Goal: Information Seeking & Learning: Understand process/instructions

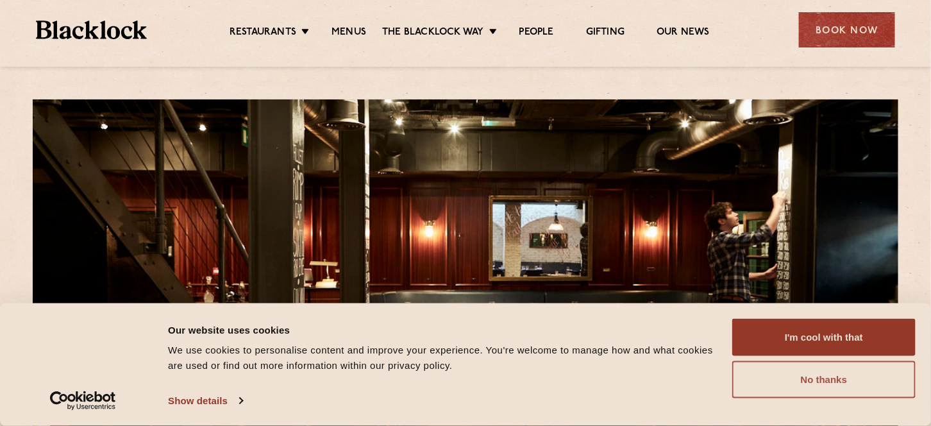
click at [808, 372] on button "No thanks" at bounding box center [823, 379] width 183 height 37
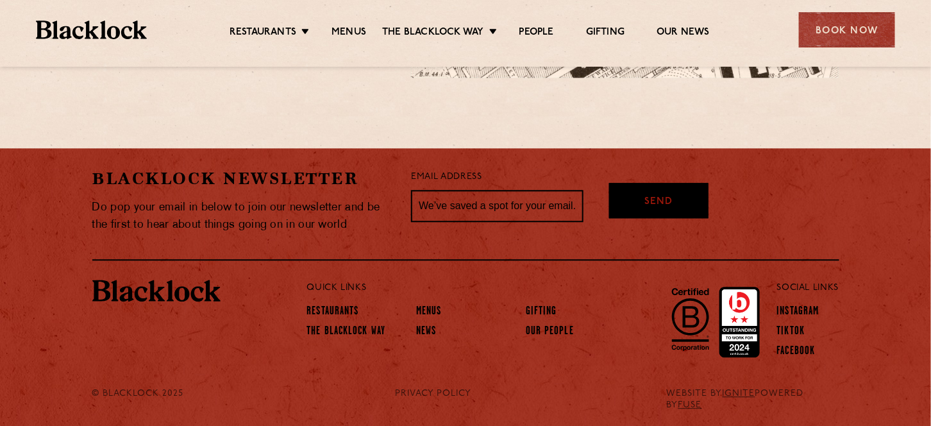
scroll to position [1128, 0]
click at [430, 305] on link "Menus" at bounding box center [429, 312] width 26 height 14
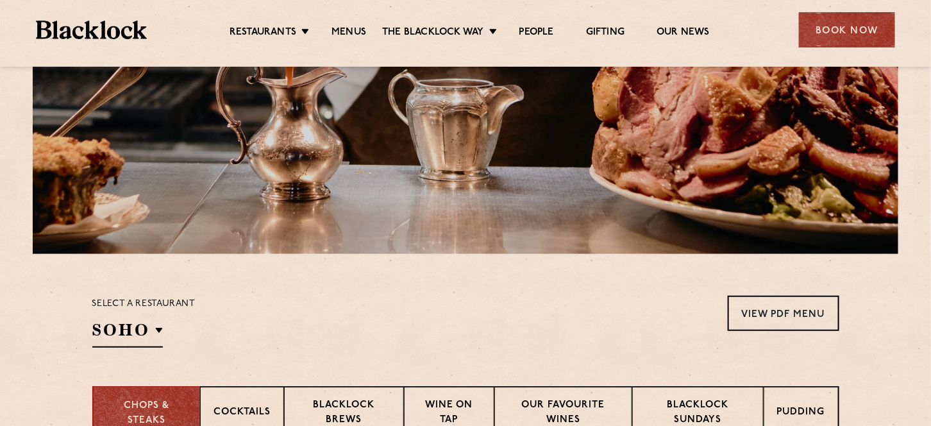
scroll to position [385, 0]
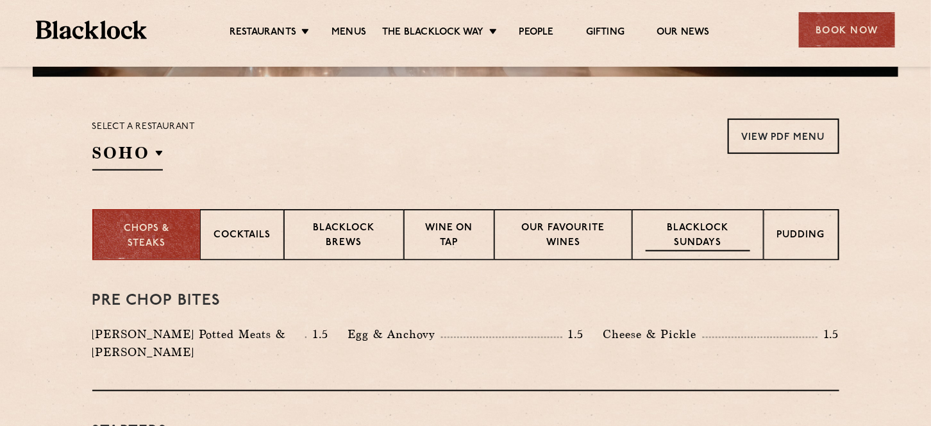
click at [725, 224] on p "Blacklock Sundays" at bounding box center [698, 236] width 104 height 30
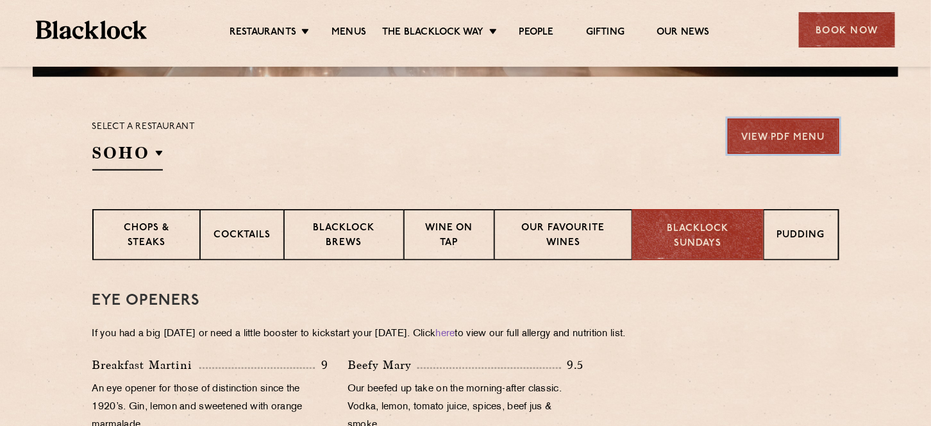
click at [766, 130] on link "View PDF Menu" at bounding box center [784, 136] width 112 height 35
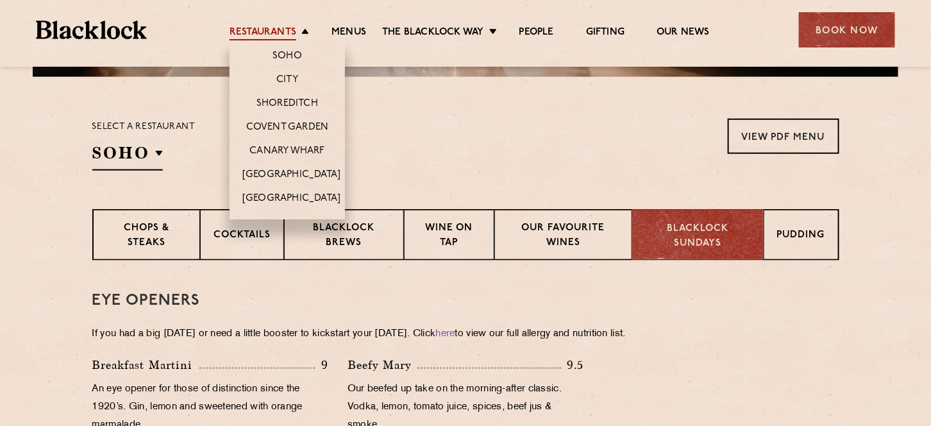
click at [258, 26] on link "Restaurants" at bounding box center [263, 33] width 67 height 14
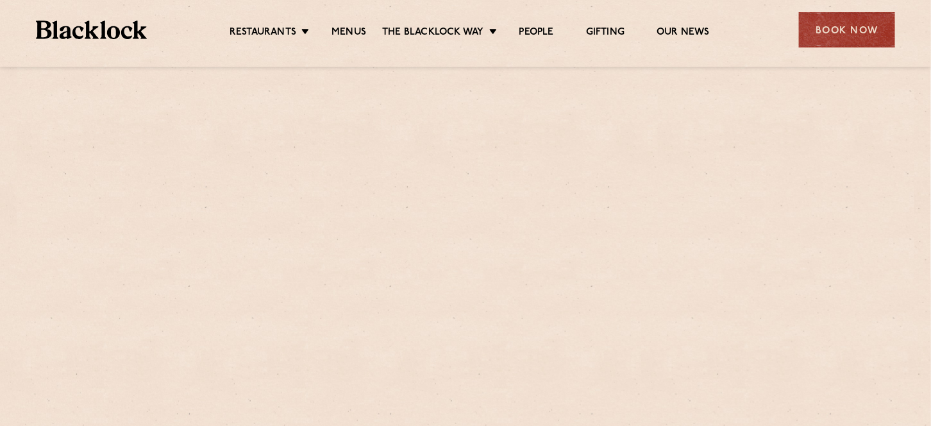
scroll to position [192, 0]
